Goal: Task Accomplishment & Management: Manage account settings

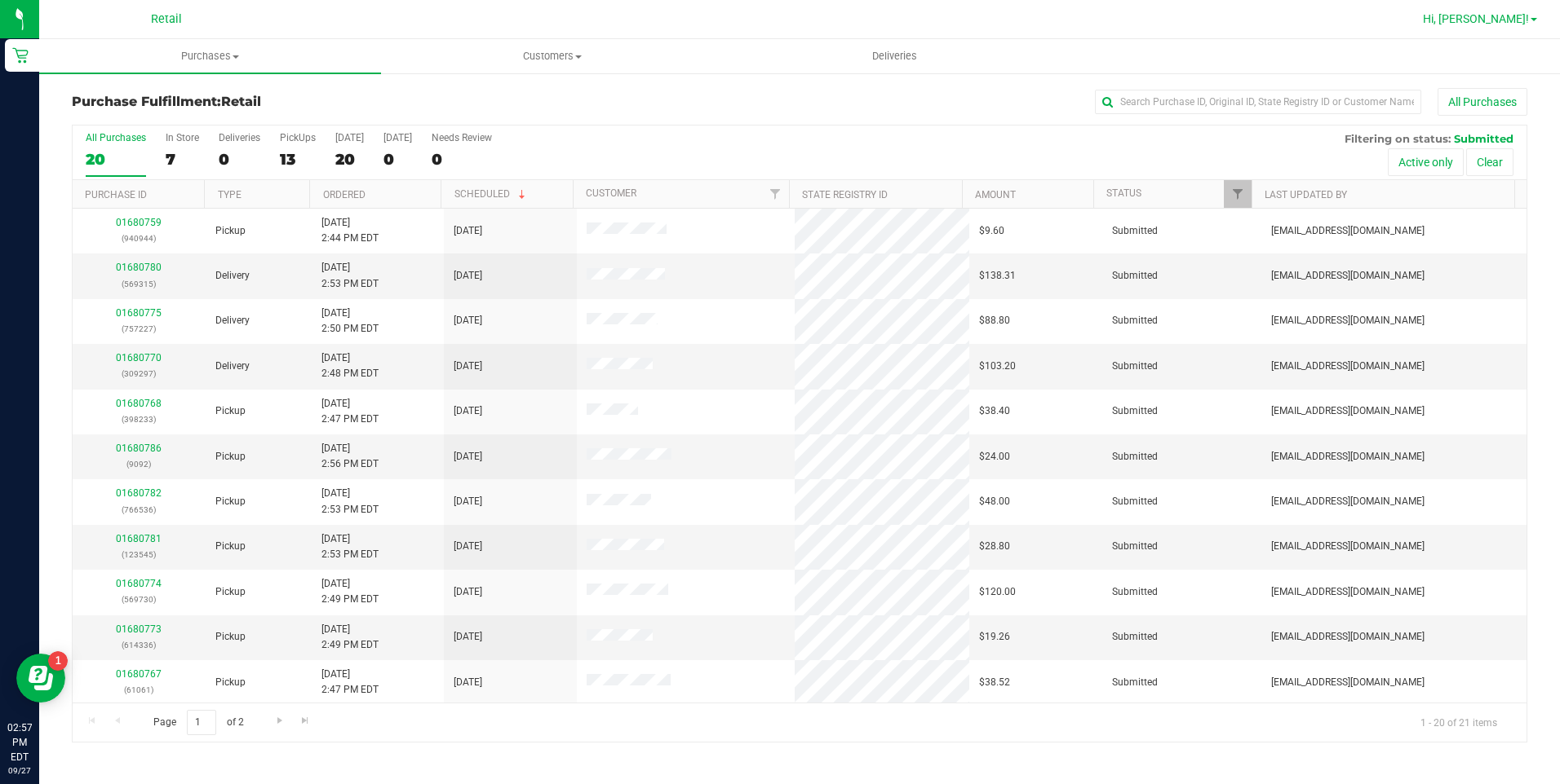
click at [1499, 25] on span "Hi, [PERSON_NAME]!" at bounding box center [1476, 19] width 106 height 13
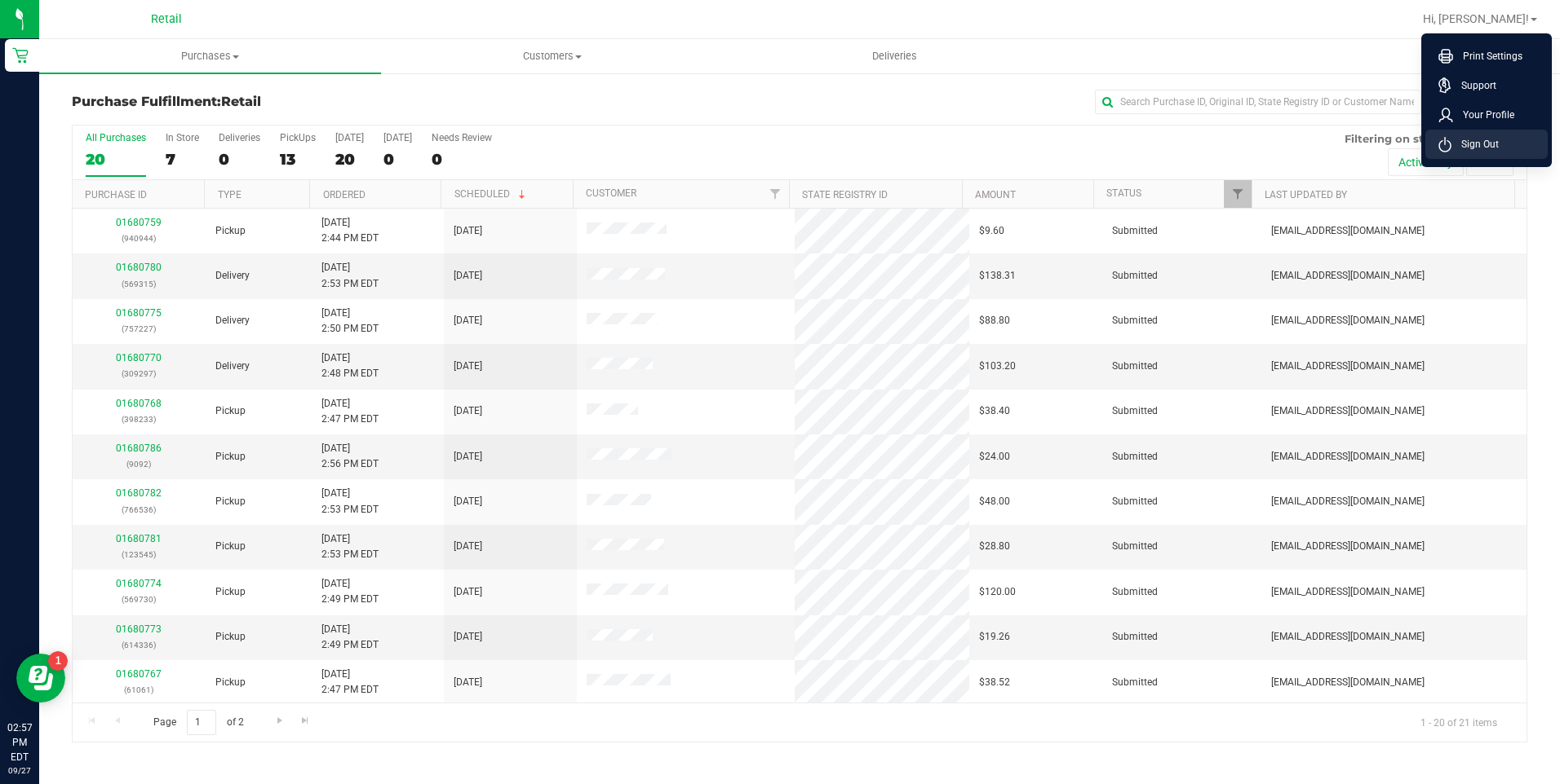
click at [1478, 138] on span "Sign Out" at bounding box center [1475, 145] width 47 height 16
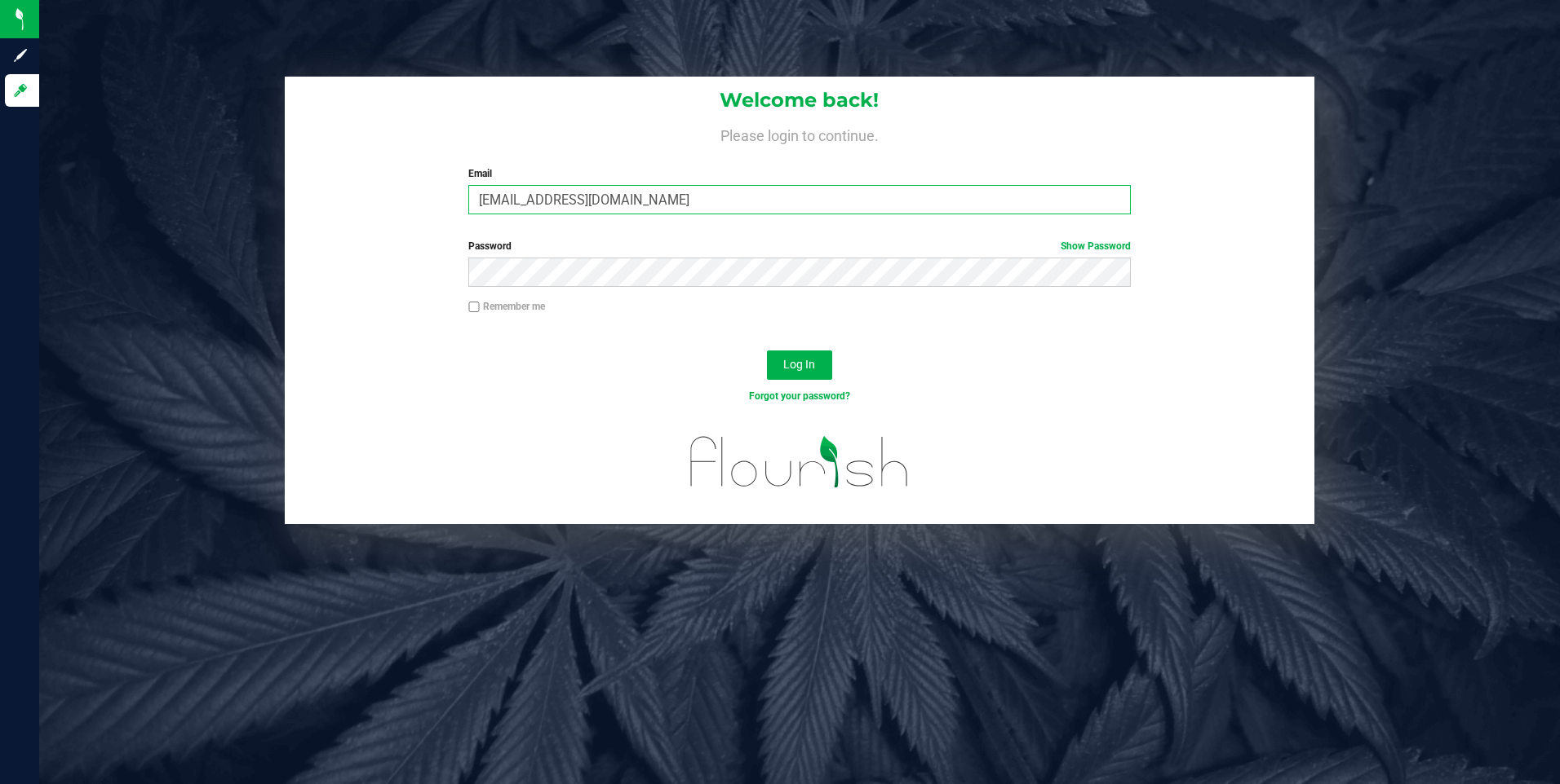
drag, startPoint x: 645, startPoint y: 204, endPoint x: 339, endPoint y: 185, distance: 306.6
click at [341, 185] on div "Welcome back! Please login to continue. Email [EMAIL_ADDRESS][DOMAIN_NAME] Requ…" at bounding box center [799, 152] width 1030 height 150
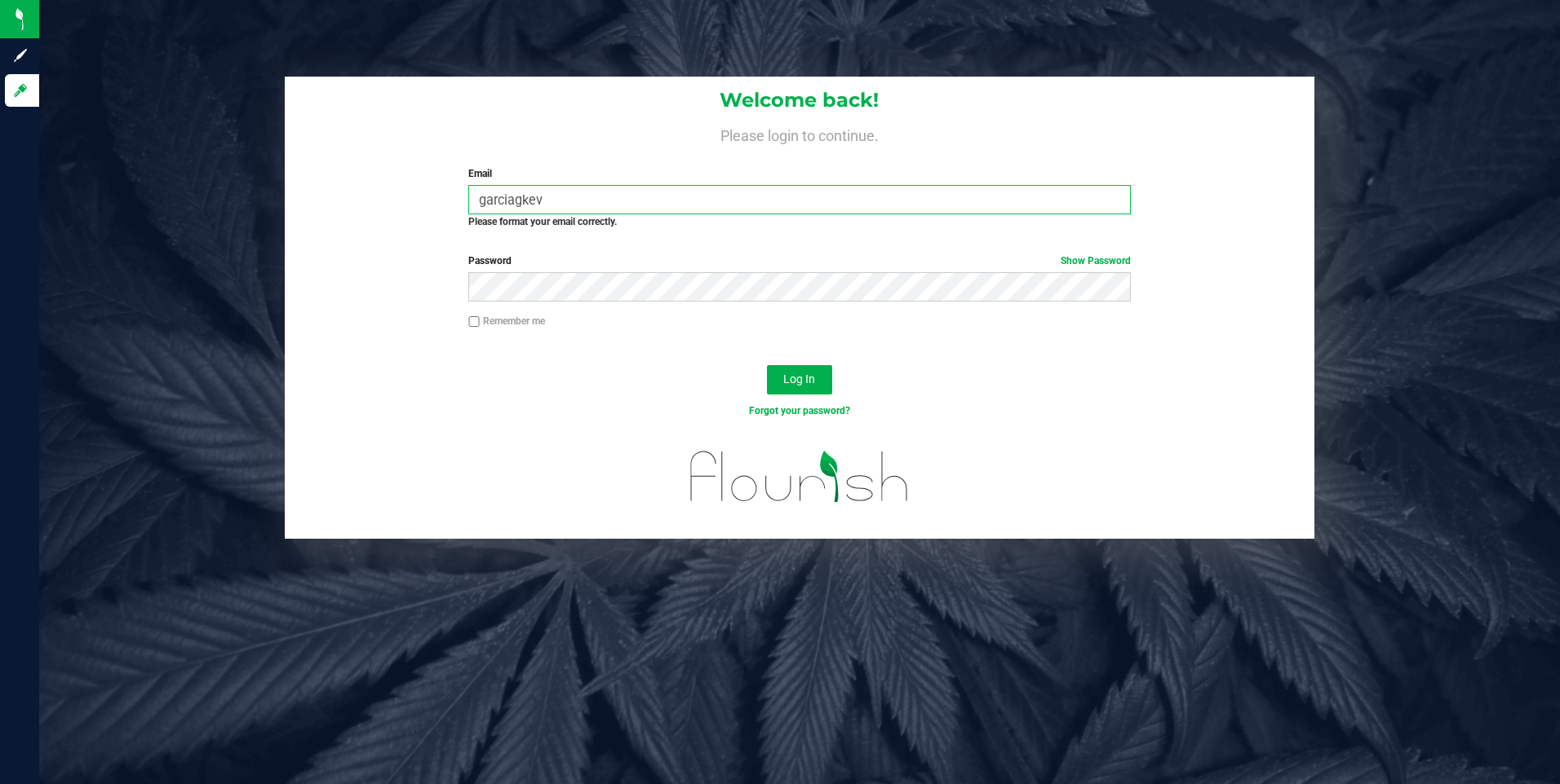
type input "[EMAIL_ADDRESS][DOMAIN_NAME]"
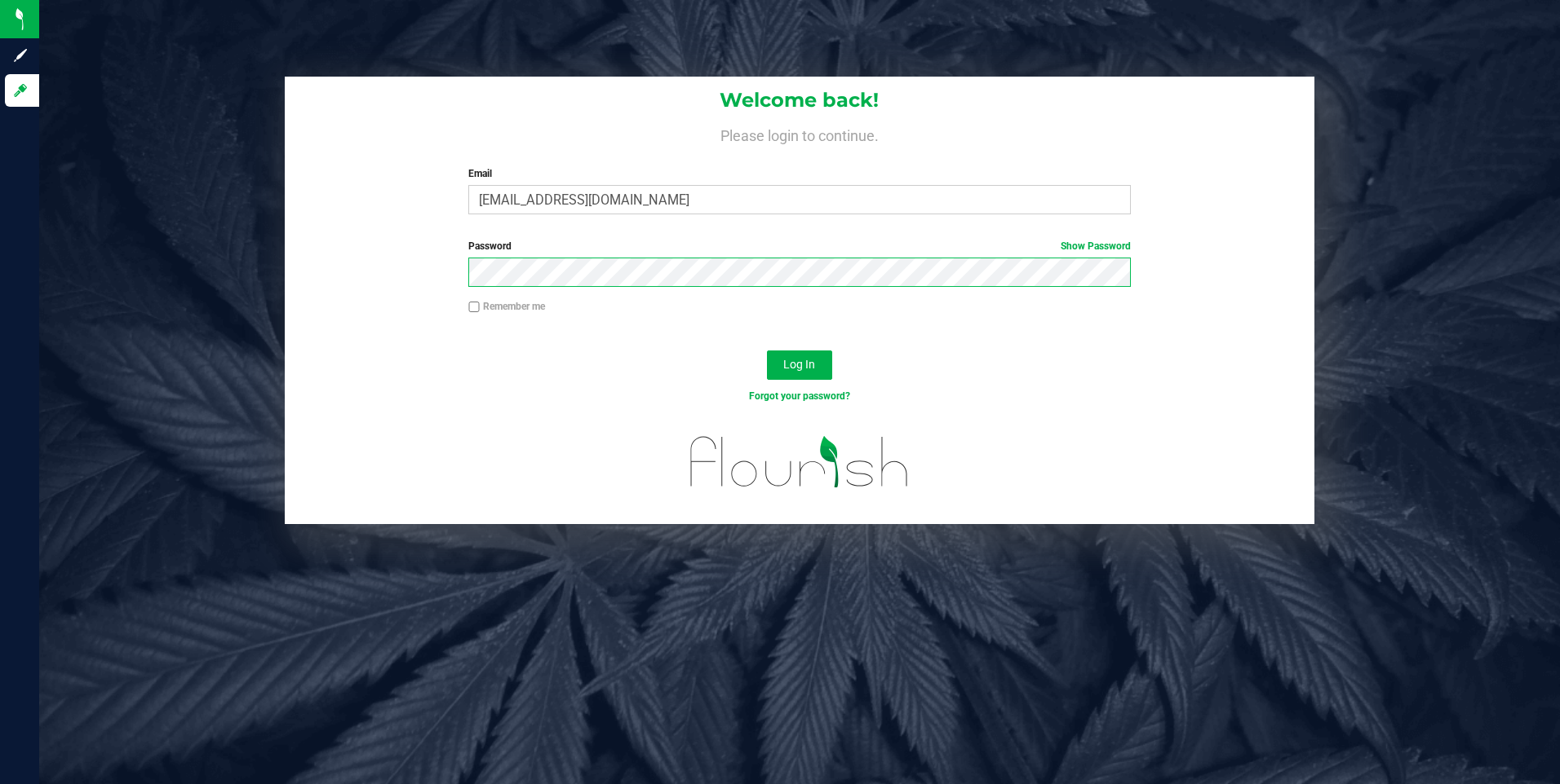
click at [767, 351] on button "Log In" at bounding box center [799, 365] width 65 height 29
